Goal: Transaction & Acquisition: Purchase product/service

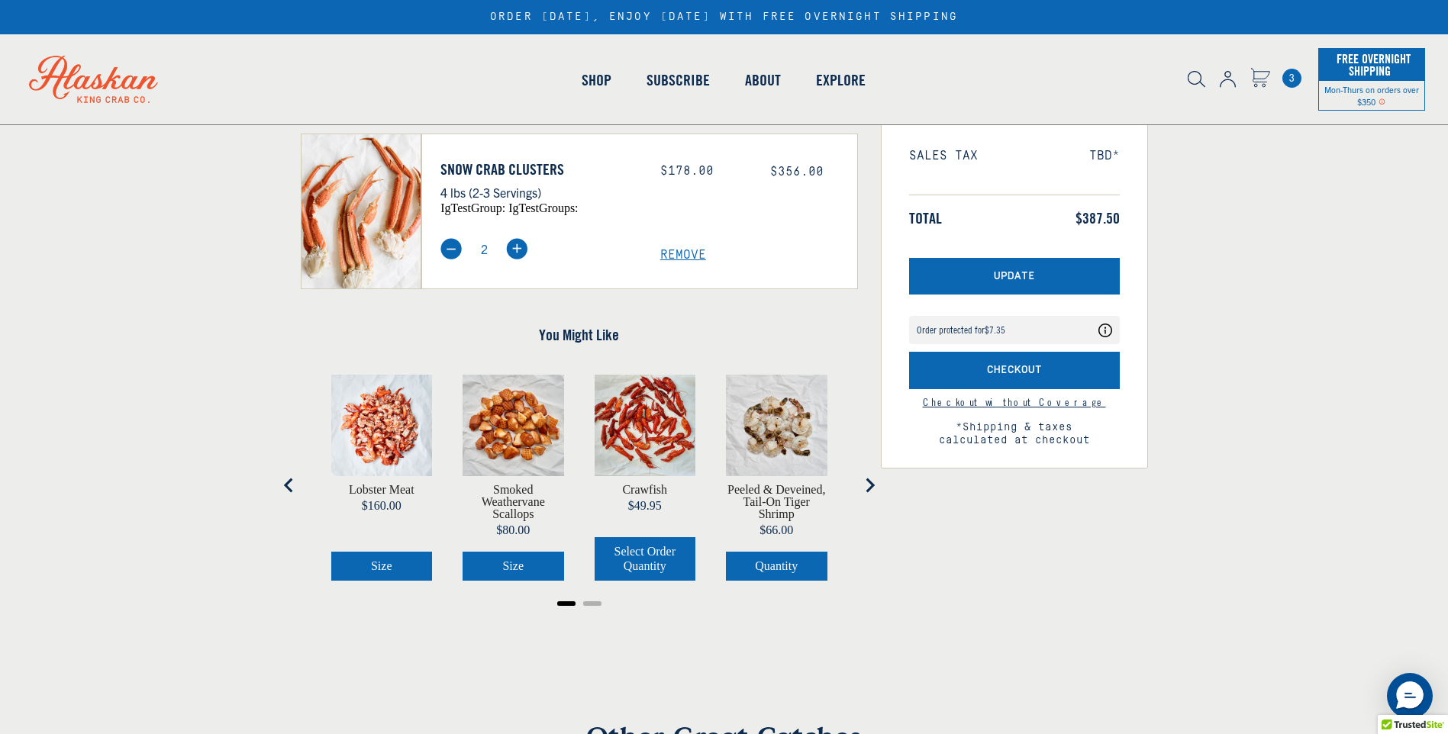
scroll to position [153, 0]
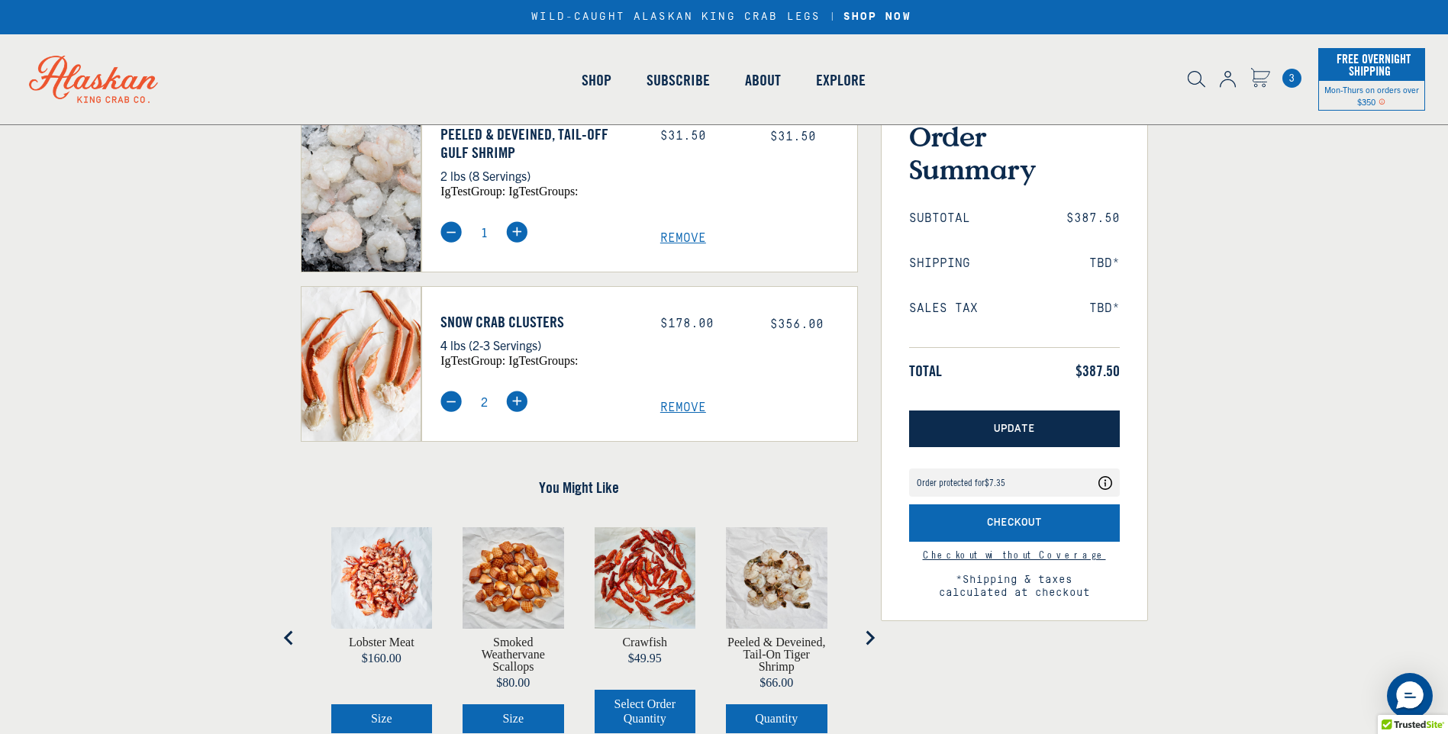
click at [1016, 428] on span "Update" at bounding box center [1014, 429] width 41 height 13
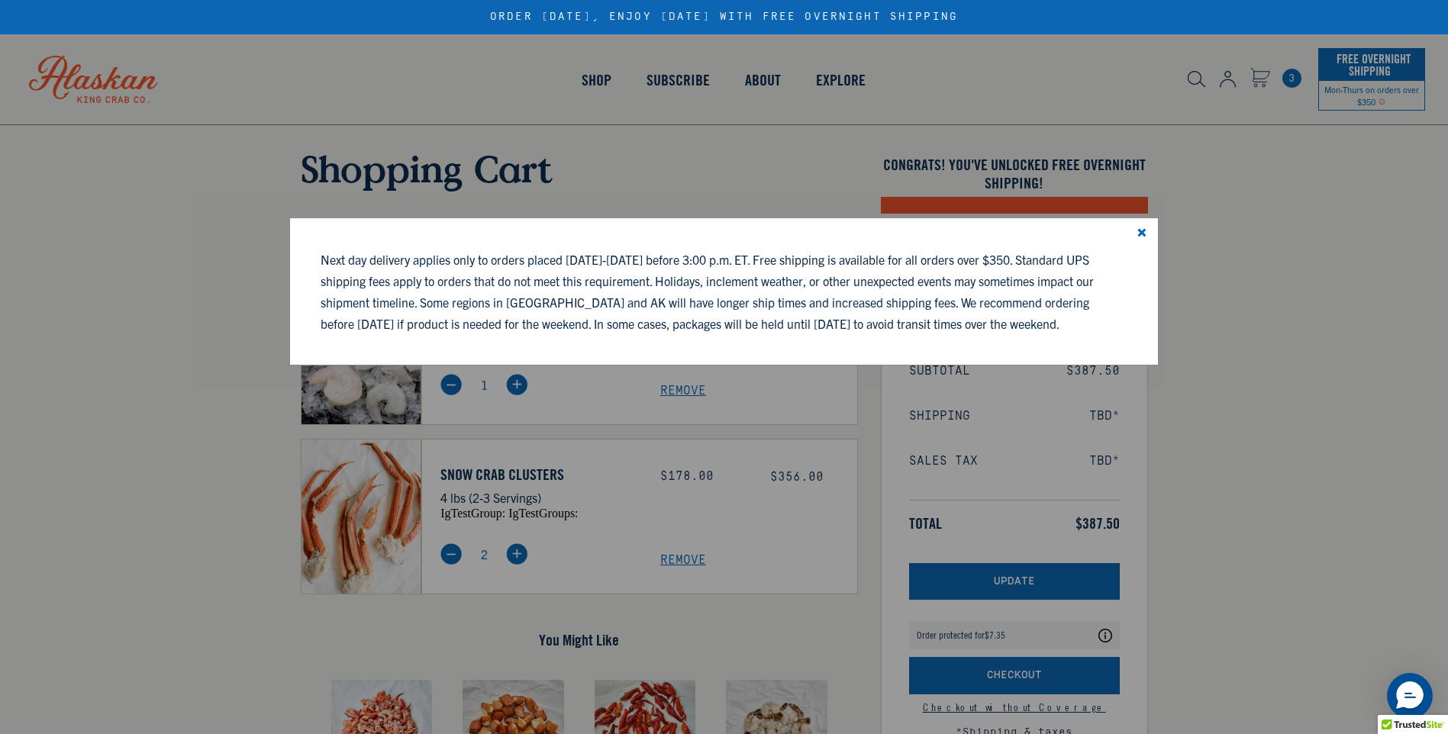
click at [1145, 238] on icon at bounding box center [1142, 233] width 14 height 14
click at [1146, 236] on div "Congrats! You've unlocked FREE OVERNIGHT SHIPPING! Order Summary Subtotal $387.…" at bounding box center [1014, 582] width 290 height 715
